Goal: Task Accomplishment & Management: Use online tool/utility

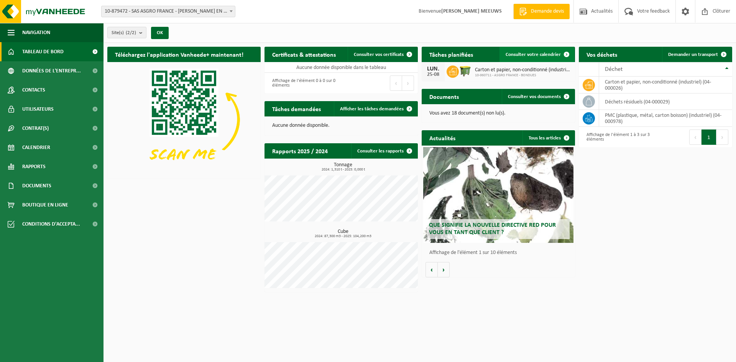
click at [533, 53] on span "Consulter votre calendrier" at bounding box center [533, 54] width 55 height 5
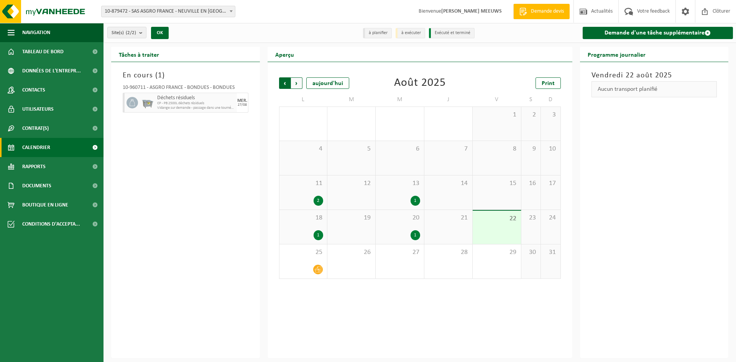
click at [297, 85] on span "Suivant" at bounding box center [296, 82] width 11 height 11
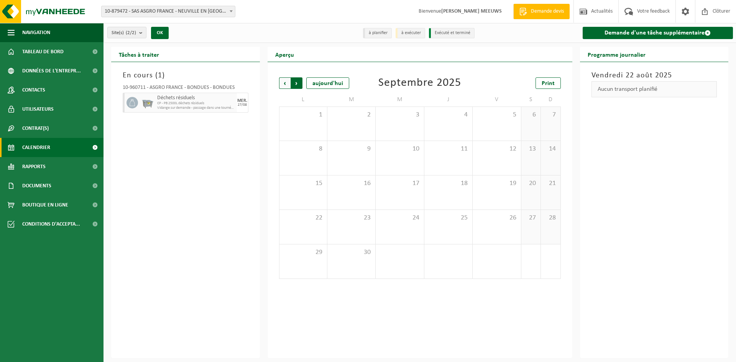
click at [282, 85] on span "Précédent" at bounding box center [284, 82] width 11 height 11
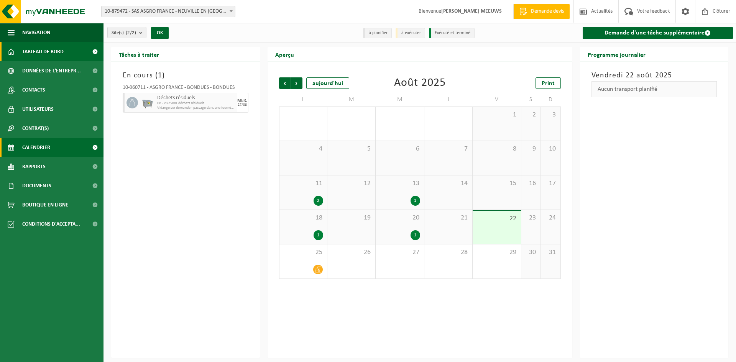
click at [53, 48] on span "Tableau de bord" at bounding box center [42, 51] width 41 height 19
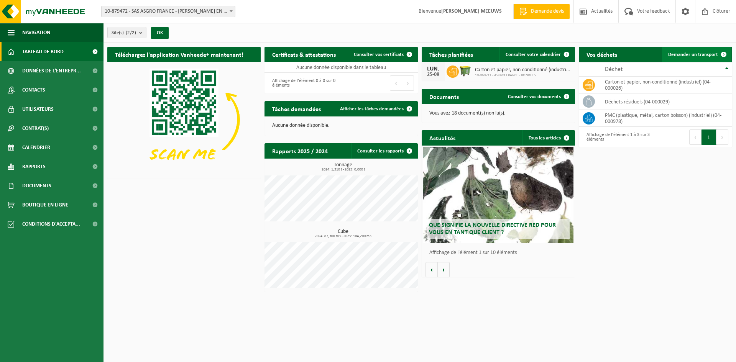
click at [701, 53] on span "Demander un transport" at bounding box center [693, 54] width 50 height 5
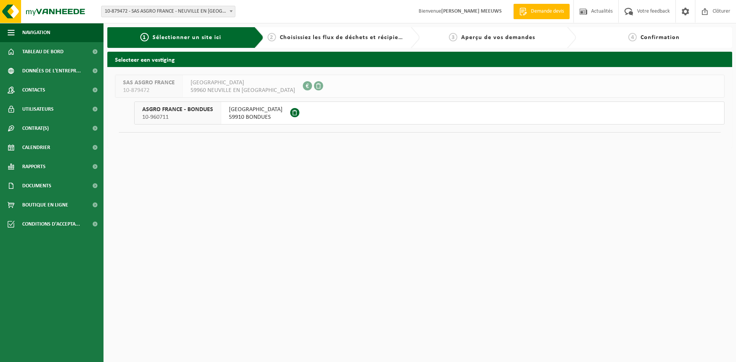
click at [385, 114] on button "ASGRO FRANCE - BONDUES 10-960711 RUE DU FOREST 2 59910 BONDUES" at bounding box center [429, 113] width 590 height 23
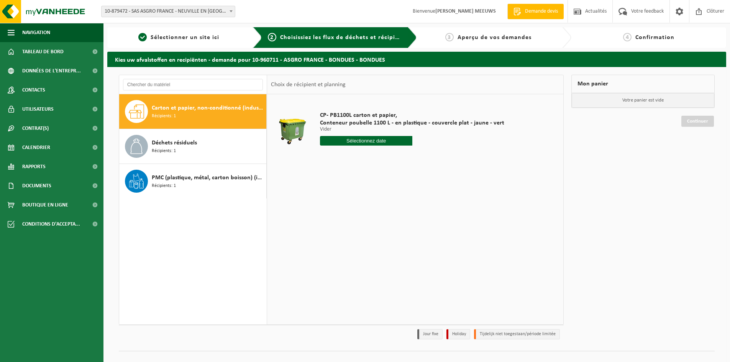
click at [357, 139] on input "text" at bounding box center [366, 141] width 92 height 10
click at [406, 157] on icon at bounding box center [407, 158] width 12 height 12
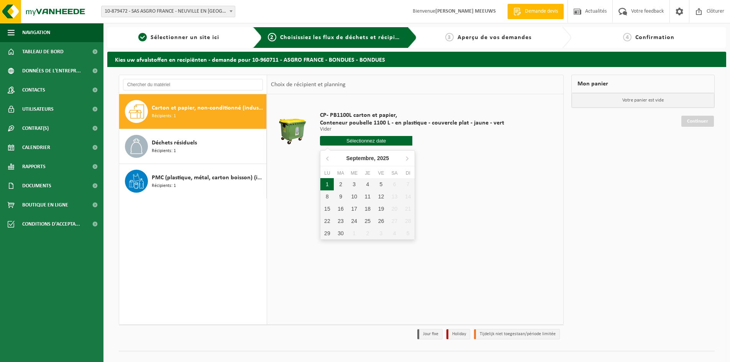
click at [329, 183] on div "1" at bounding box center [326, 184] width 13 height 12
type input "à partir de 2025-09-01"
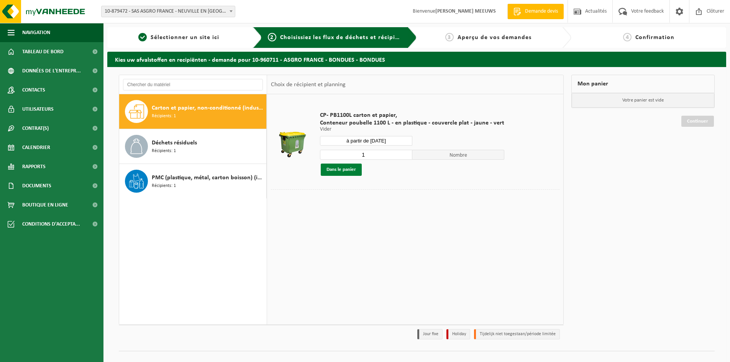
click at [349, 168] on button "Dans le panier" at bounding box center [341, 170] width 41 height 12
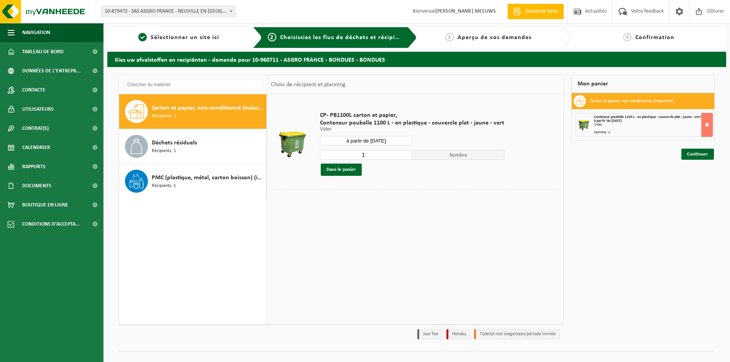
click at [218, 108] on span "Carton et papier, non-conditionné (industriel)" at bounding box center [208, 107] width 113 height 9
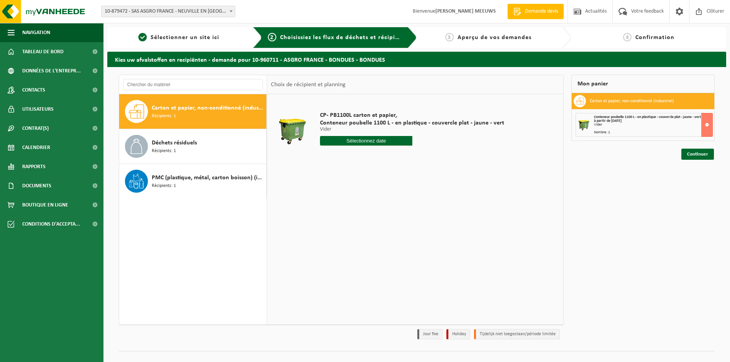
click at [356, 141] on input "text" at bounding box center [366, 141] width 92 height 10
click at [406, 159] on icon at bounding box center [407, 158] width 12 height 12
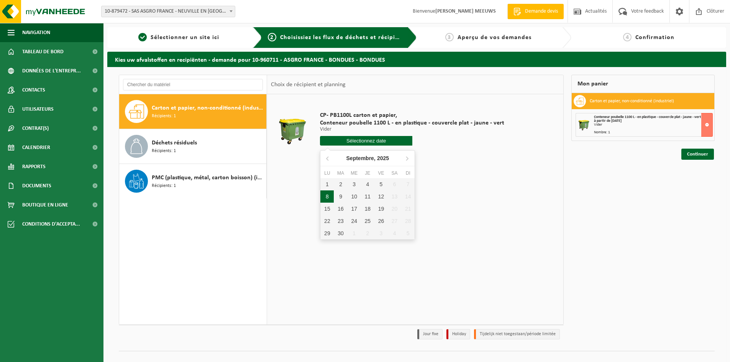
click at [331, 197] on div "8" at bounding box center [326, 197] width 13 height 12
type input "à partir de 2025-09-08"
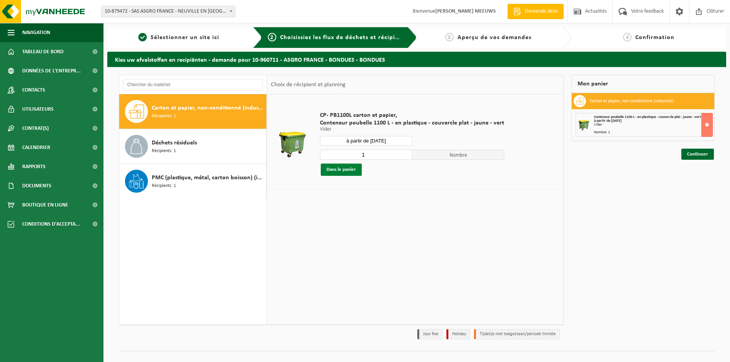
click at [350, 168] on button "Dans le panier" at bounding box center [341, 170] width 41 height 12
click at [205, 108] on span "Carton et papier, non-conditionné (industriel)" at bounding box center [208, 107] width 113 height 9
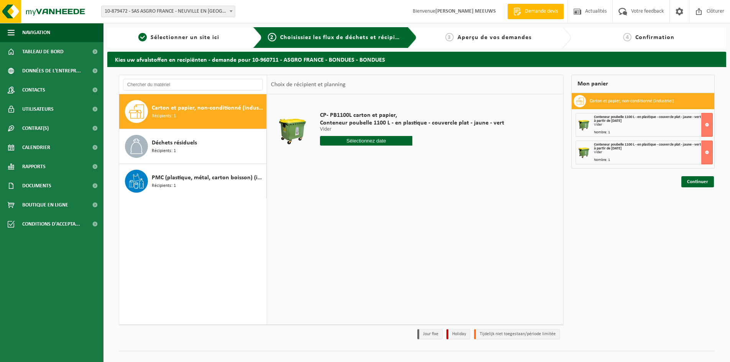
click at [349, 141] on input "text" at bounding box center [366, 141] width 92 height 10
click at [407, 157] on icon at bounding box center [407, 159] width 2 height 4
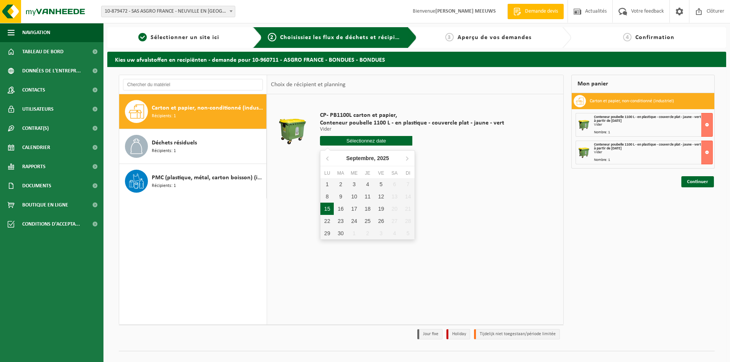
click at [328, 208] on div "15" at bounding box center [326, 209] width 13 height 12
type input "à partir de 2025-09-15"
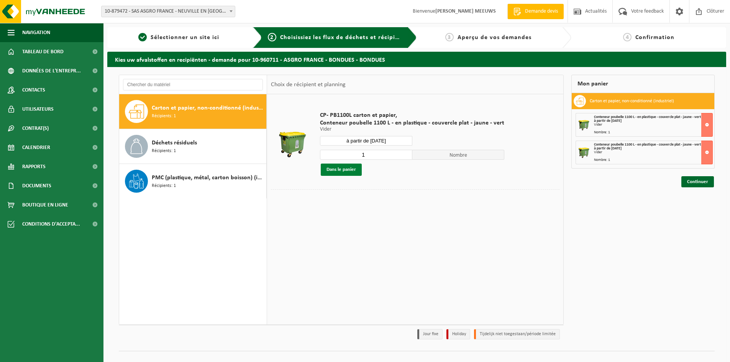
click at [348, 172] on button "Dans le panier" at bounding box center [341, 170] width 41 height 12
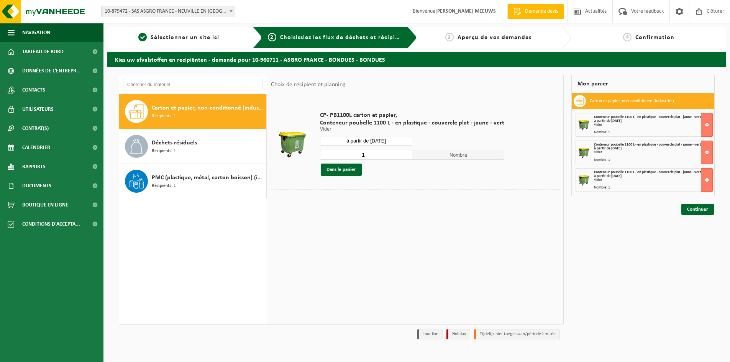
click at [207, 112] on span "Carton et papier, non-conditionné (industriel)" at bounding box center [208, 107] width 113 height 9
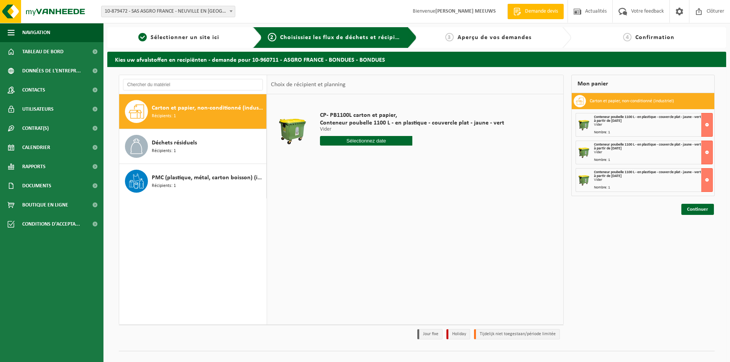
click at [397, 140] on input "text" at bounding box center [366, 141] width 92 height 10
click at [406, 158] on icon at bounding box center [407, 158] width 12 height 12
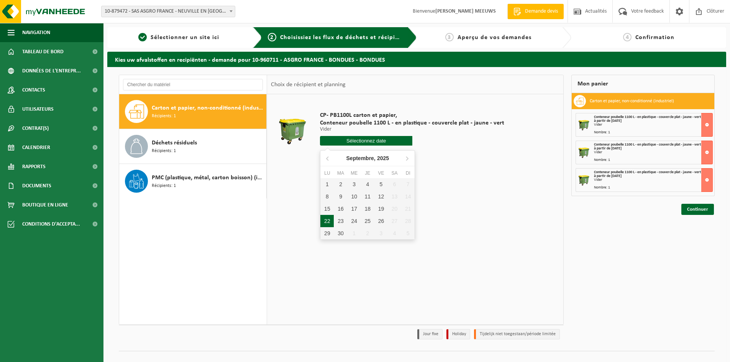
click at [328, 220] on div "22" at bounding box center [326, 221] width 13 height 12
type input "à partir de 2025-09-22"
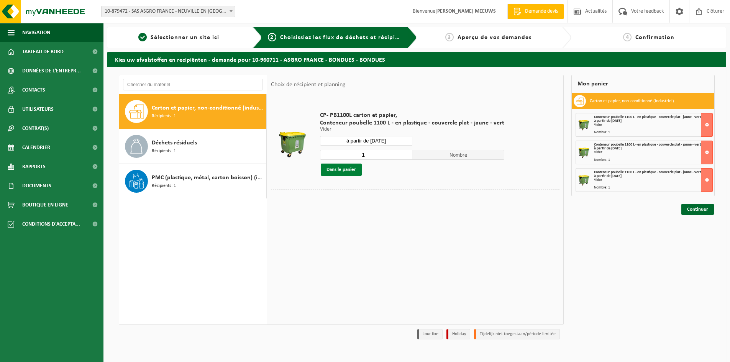
click at [335, 170] on button "Dans le panier" at bounding box center [341, 170] width 41 height 12
click at [226, 117] on div "Carton et papier, non-conditionné (industriel) Récipients: 1" at bounding box center [208, 111] width 113 height 23
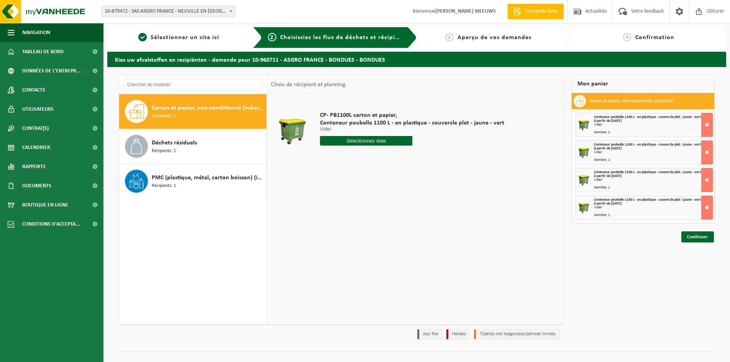
click at [362, 142] on input "text" at bounding box center [366, 141] width 92 height 10
click at [403, 158] on icon at bounding box center [407, 158] width 12 height 12
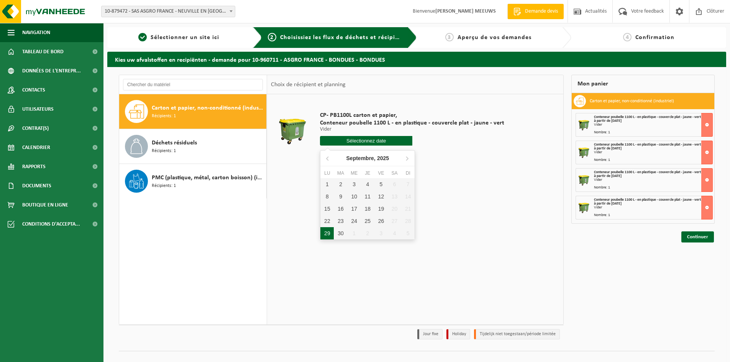
click at [329, 231] on div "29" at bounding box center [326, 233] width 13 height 12
type input "à partir de 2025-09-29"
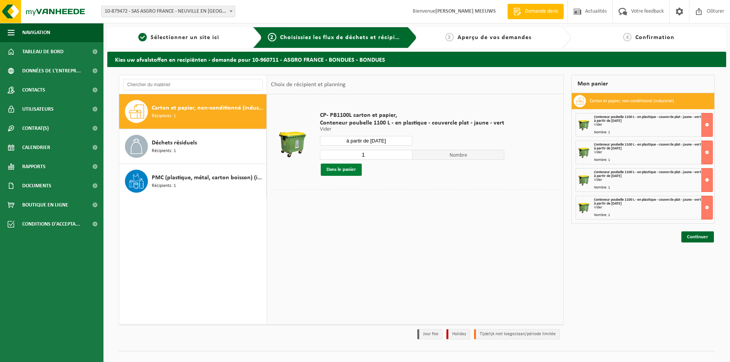
click at [357, 172] on button "Dans le panier" at bounding box center [341, 170] width 41 height 12
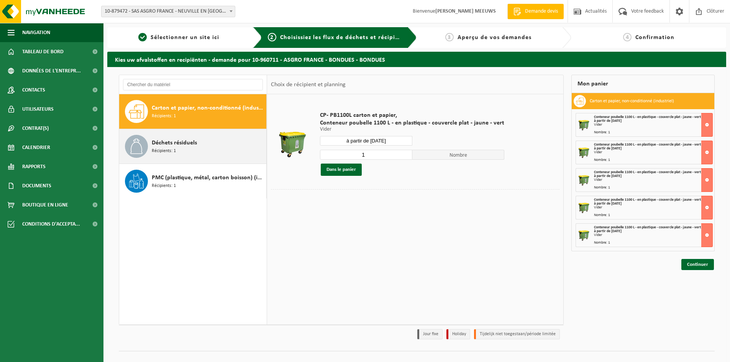
click at [210, 151] on div "Déchets résiduels Récipients: 1" at bounding box center [208, 146] width 113 height 23
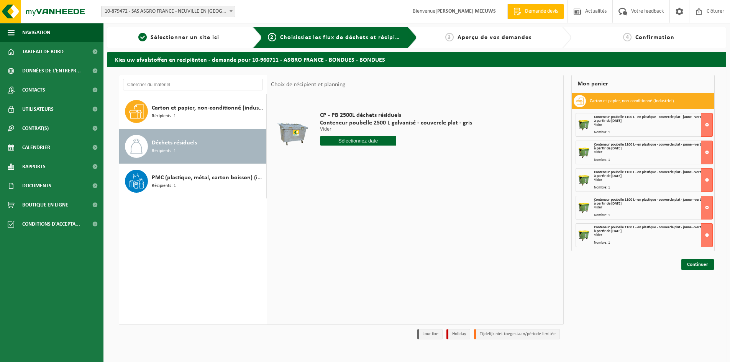
click at [339, 140] on input "text" at bounding box center [358, 141] width 76 height 10
click at [411, 157] on icon at bounding box center [407, 158] width 12 height 12
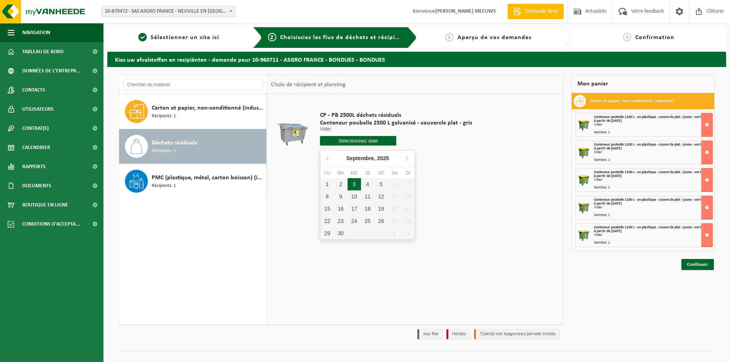
click at [357, 185] on div "3" at bounding box center [354, 184] width 13 height 12
type input "à partir de 2025-09-03"
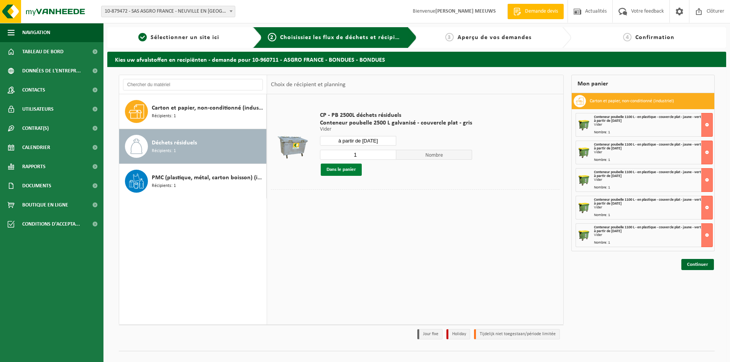
click at [353, 171] on button "Dans le panier" at bounding box center [341, 170] width 41 height 12
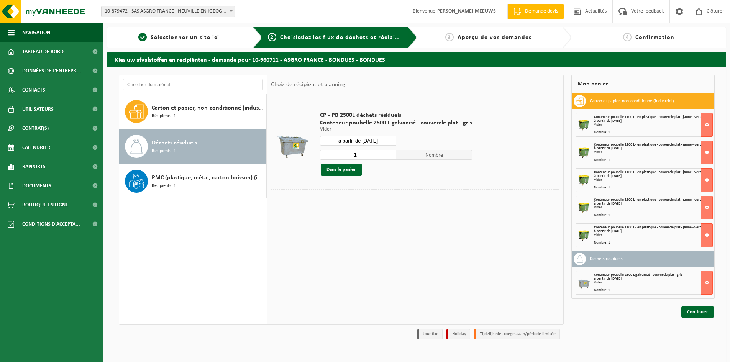
click at [228, 144] on div "Déchets résiduels Récipients: 1" at bounding box center [208, 146] width 113 height 23
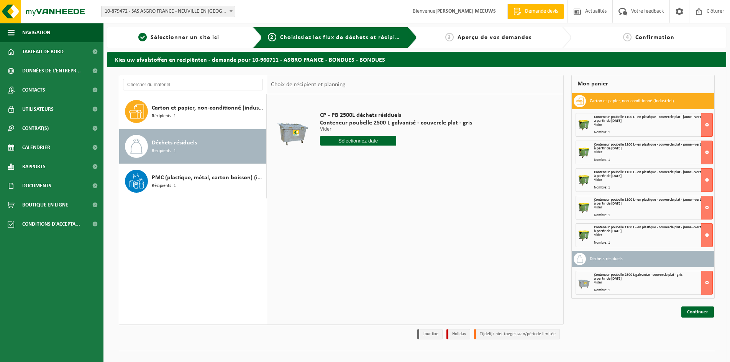
click at [358, 142] on input "text" at bounding box center [358, 141] width 76 height 10
click at [406, 159] on icon at bounding box center [407, 158] width 12 height 12
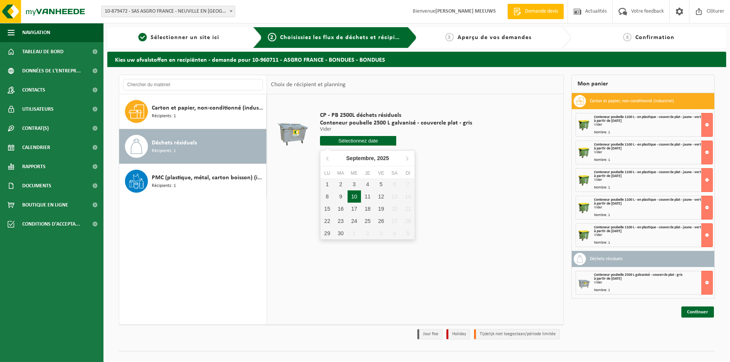
click at [352, 194] on div "10" at bounding box center [354, 197] width 13 height 12
type input "à partir de 2025-09-10"
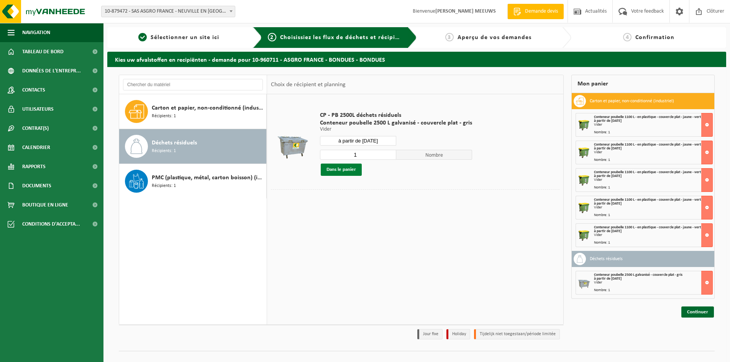
click at [352, 168] on button "Dans le panier" at bounding box center [341, 170] width 41 height 12
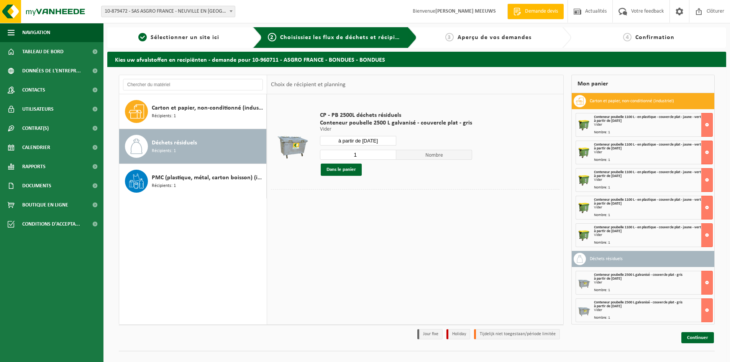
click at [193, 146] on span "Déchets résiduels" at bounding box center [174, 142] width 45 height 9
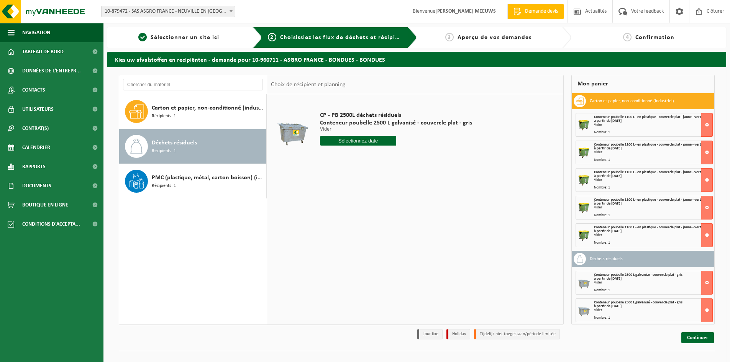
click at [362, 144] on input "text" at bounding box center [358, 141] width 76 height 10
click at [406, 158] on icon at bounding box center [407, 158] width 12 height 12
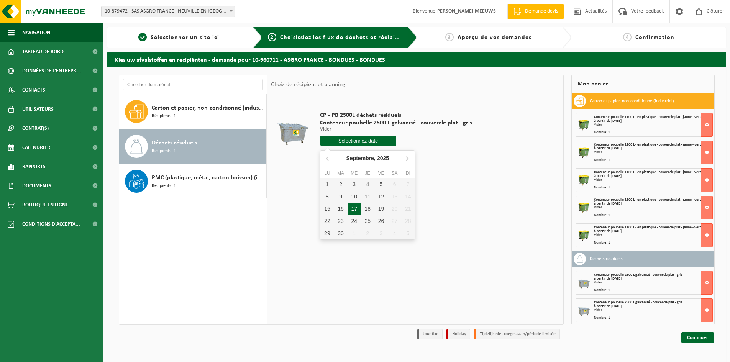
click at [351, 207] on div "17" at bounding box center [354, 209] width 13 height 12
type input "à partir de 2025-09-17"
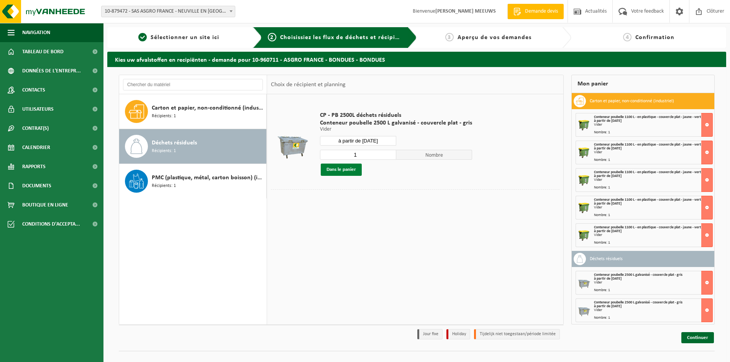
click at [345, 173] on button "Dans le panier" at bounding box center [341, 170] width 41 height 12
click at [195, 145] on span "Déchets résiduels" at bounding box center [174, 142] width 45 height 9
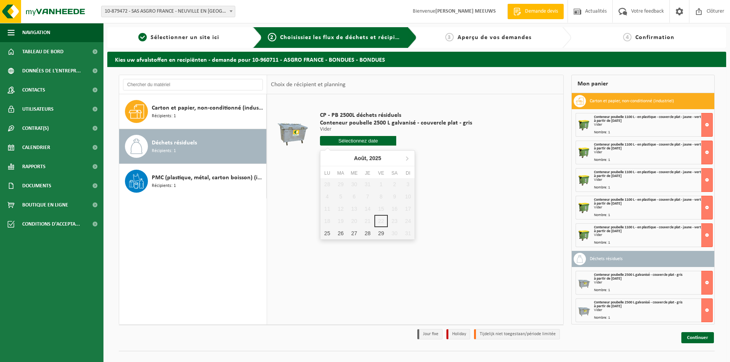
click at [350, 140] on input "text" at bounding box center [358, 141] width 76 height 10
click at [410, 157] on icon at bounding box center [407, 158] width 12 height 12
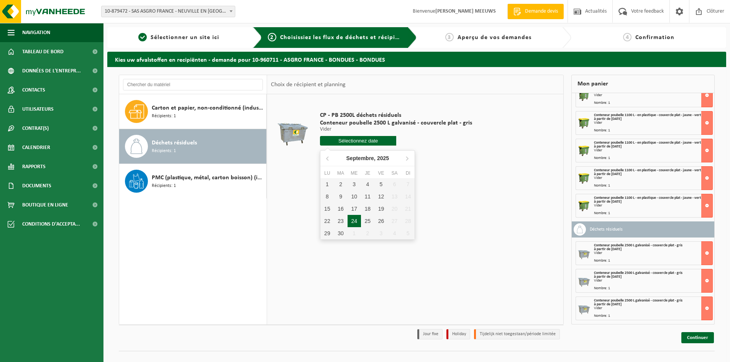
click at [353, 216] on div "24" at bounding box center [354, 221] width 13 height 12
type input "à partir de 2025-09-24"
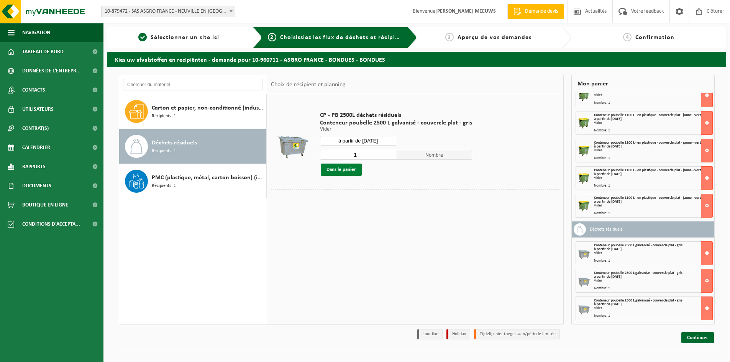
click at [352, 171] on button "Dans le panier" at bounding box center [341, 170] width 41 height 12
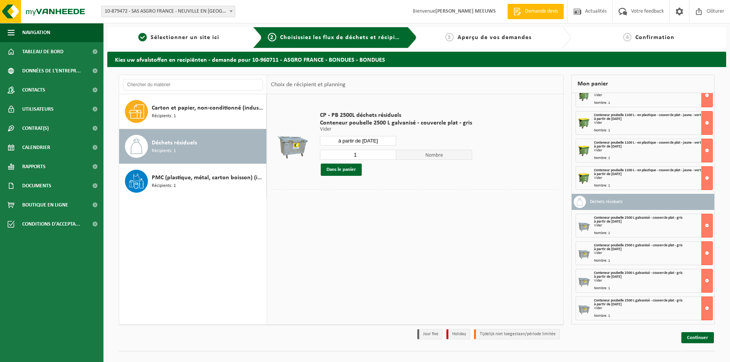
click at [187, 149] on div "Déchets résiduels Récipients: 1" at bounding box center [208, 146] width 113 height 23
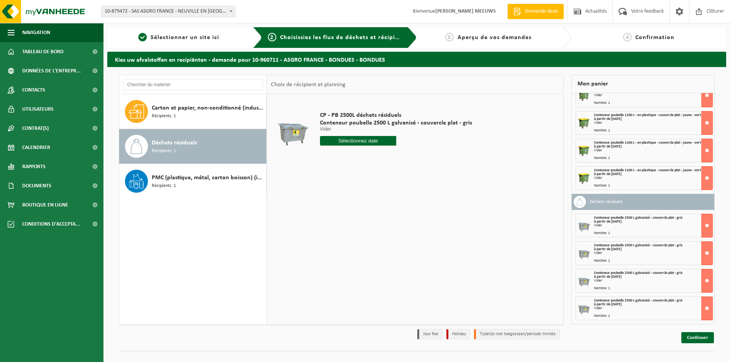
click at [337, 144] on input "text" at bounding box center [358, 141] width 76 height 10
click at [406, 156] on icon at bounding box center [407, 158] width 12 height 12
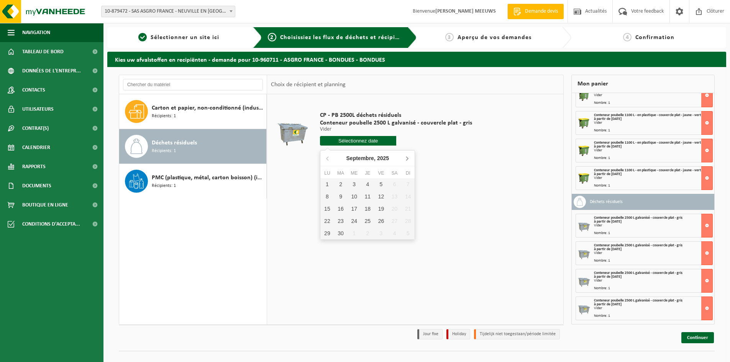
click at [406, 156] on icon at bounding box center [407, 158] width 12 height 12
click at [353, 182] on div "1" at bounding box center [354, 184] width 13 height 12
type input "à partir de 2025-10-01"
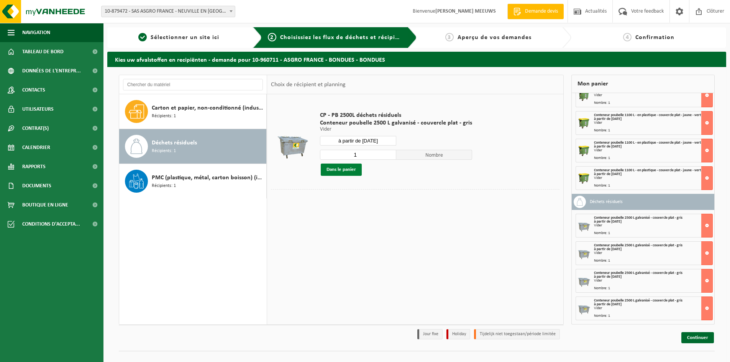
click at [356, 167] on button "Dans le panier" at bounding box center [341, 170] width 41 height 12
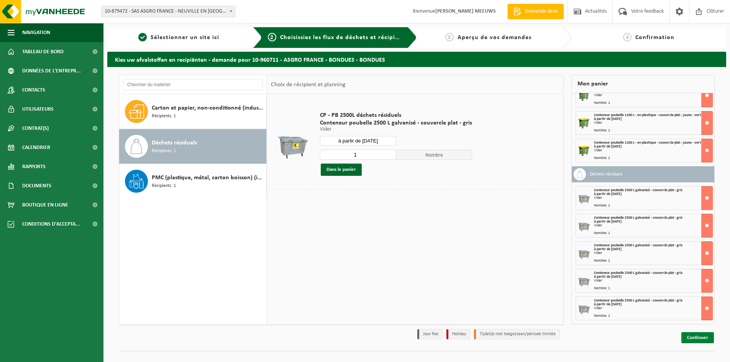
click at [703, 338] on link "Continuer" at bounding box center [698, 337] width 33 height 11
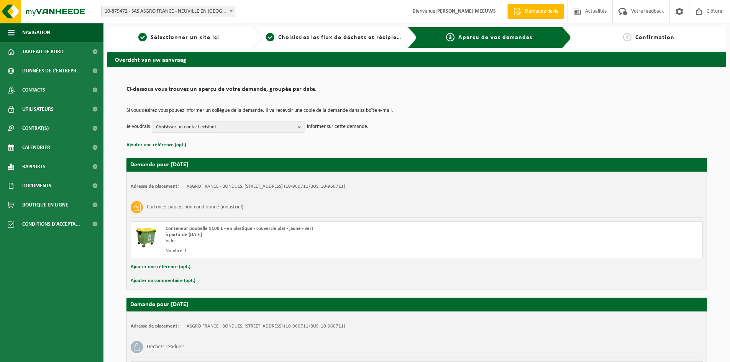
click at [280, 127] on span "Choisissez un contact existant" at bounding box center [225, 127] width 139 height 11
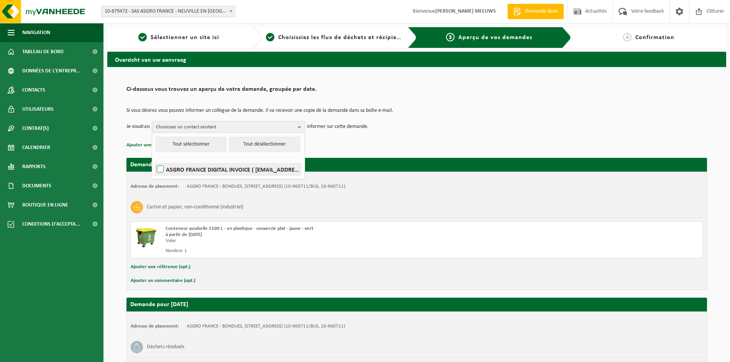
click at [231, 169] on label "ASGRO FRANCE DIGITAL INVOICE ( facturation@asgro.com )" at bounding box center [228, 169] width 146 height 11
click at [154, 160] on input "ASGRO FRANCE DIGITAL INVOICE ( facturation@asgro.com )" at bounding box center [154, 159] width 0 height 0
checkbox input "true"
click at [447, 125] on td "Je voudrais ASGRO FRANCE DIGITAL INVOICE Tout sélectionner Tout désélectionner …" at bounding box center [416, 126] width 581 height 11
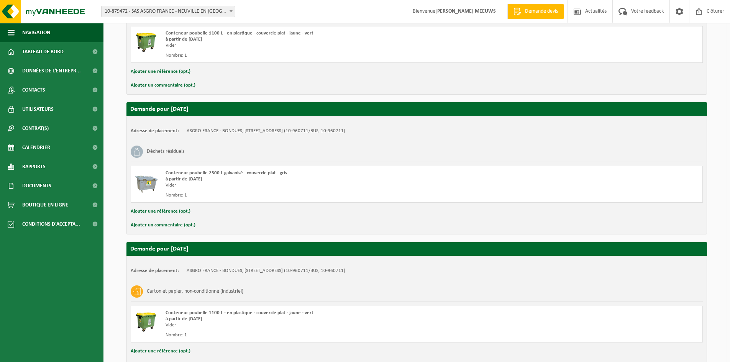
scroll to position [1226, 0]
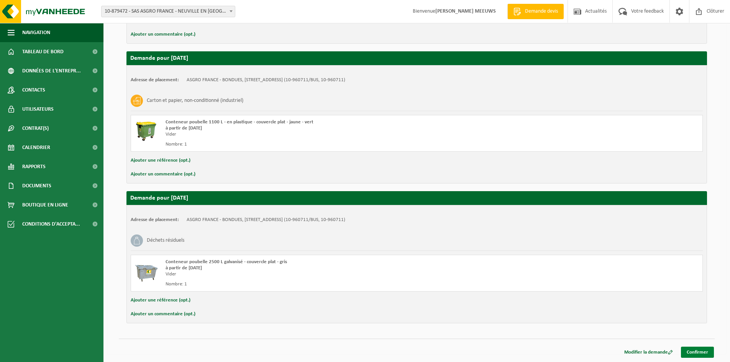
click at [706, 350] on link "Confirmer" at bounding box center [697, 352] width 33 height 11
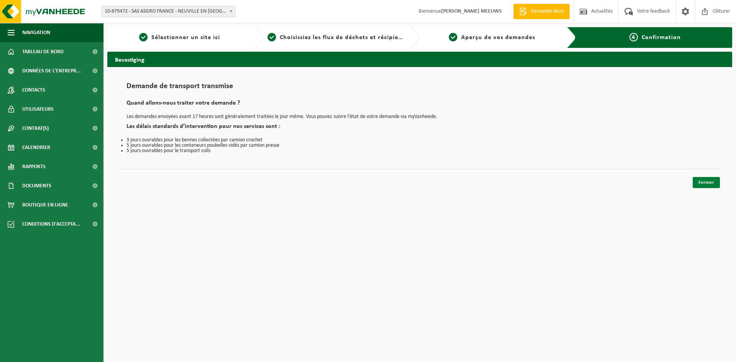
click at [706, 184] on link "Fermer" at bounding box center [706, 182] width 27 height 11
